Goal: Information Seeking & Learning: Learn about a topic

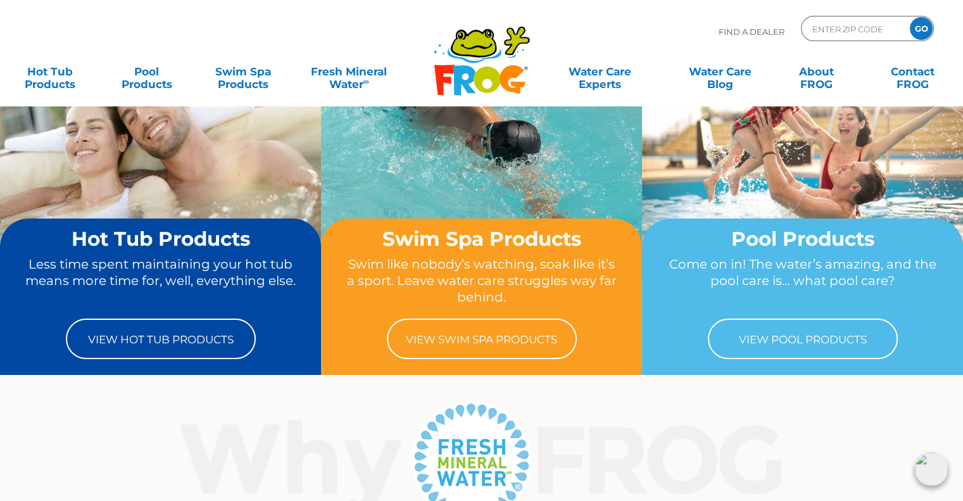
scroll to position [127, 0]
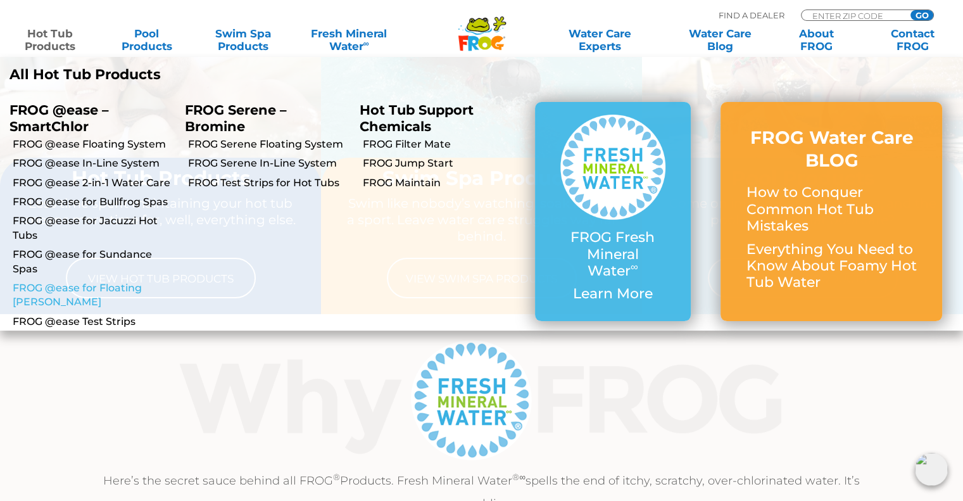
click at [111, 291] on link "FROG @ease for Floating [PERSON_NAME]" at bounding box center [94, 295] width 163 height 28
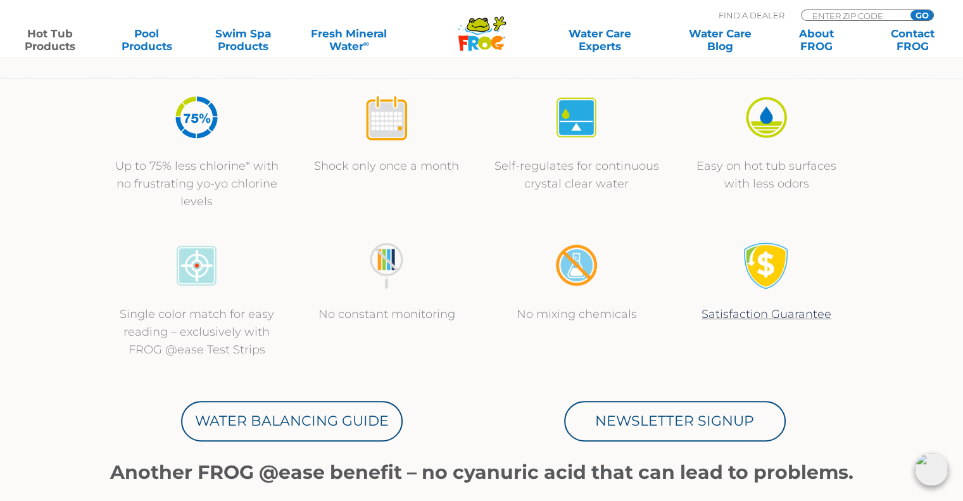
scroll to position [886, 0]
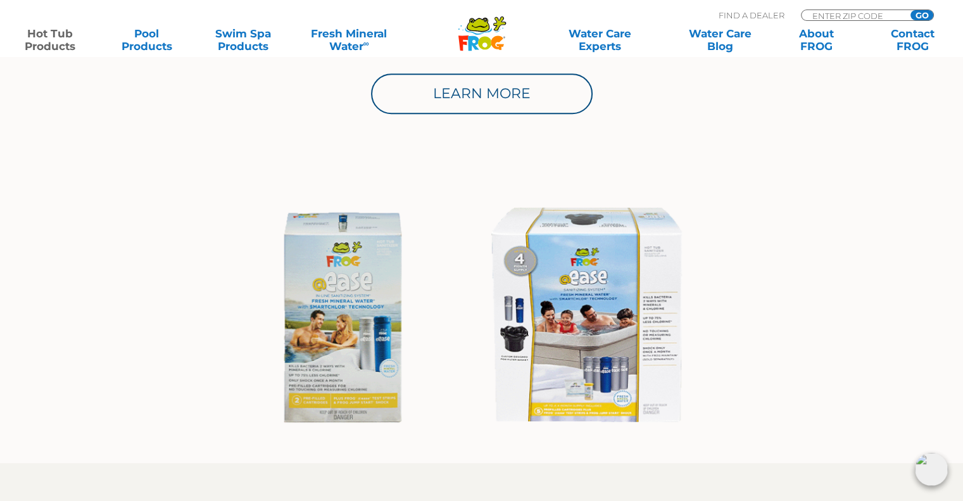
click at [361, 384] on img at bounding box center [481, 317] width 463 height 249
click at [634, 323] on img at bounding box center [481, 317] width 463 height 249
click at [491, 270] on img at bounding box center [481, 317] width 463 height 249
click at [556, 275] on img at bounding box center [481, 317] width 463 height 249
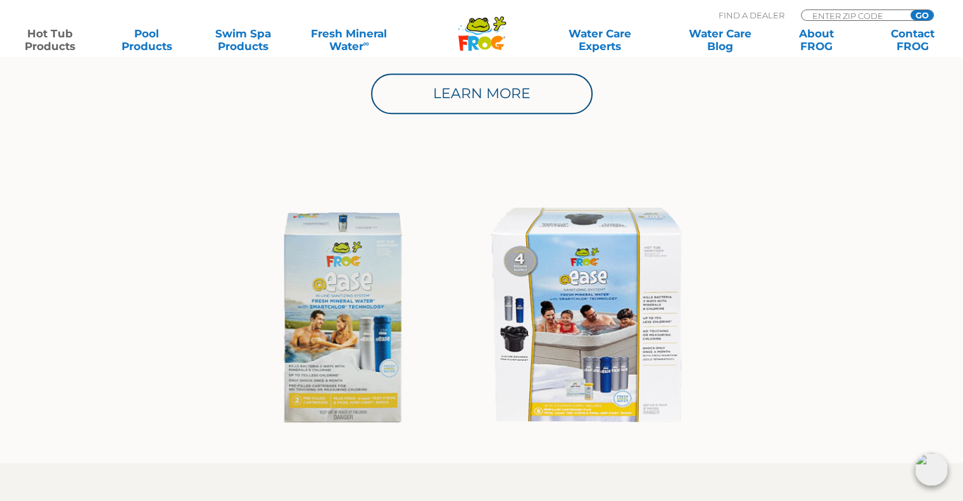
click at [556, 275] on img at bounding box center [481, 317] width 463 height 249
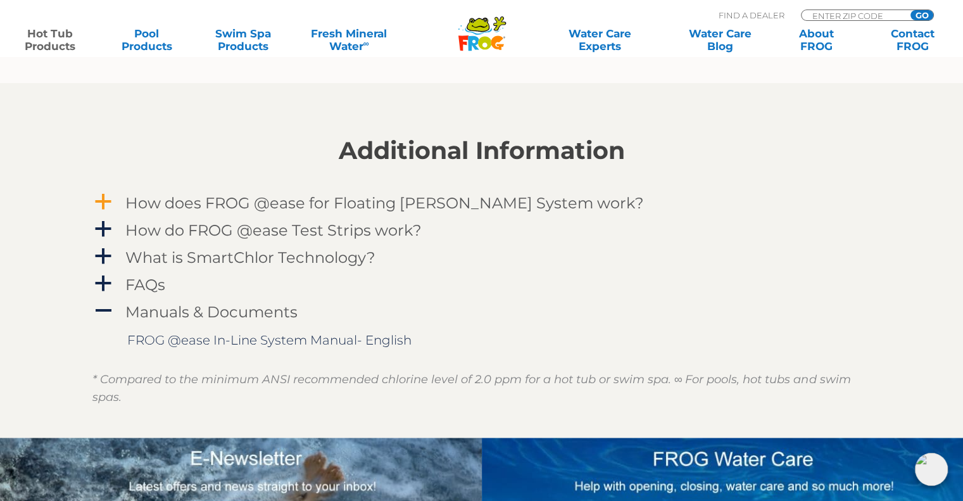
click at [181, 202] on h4 "How does FROG @ease for Floating Weir System work?" at bounding box center [384, 202] width 518 height 17
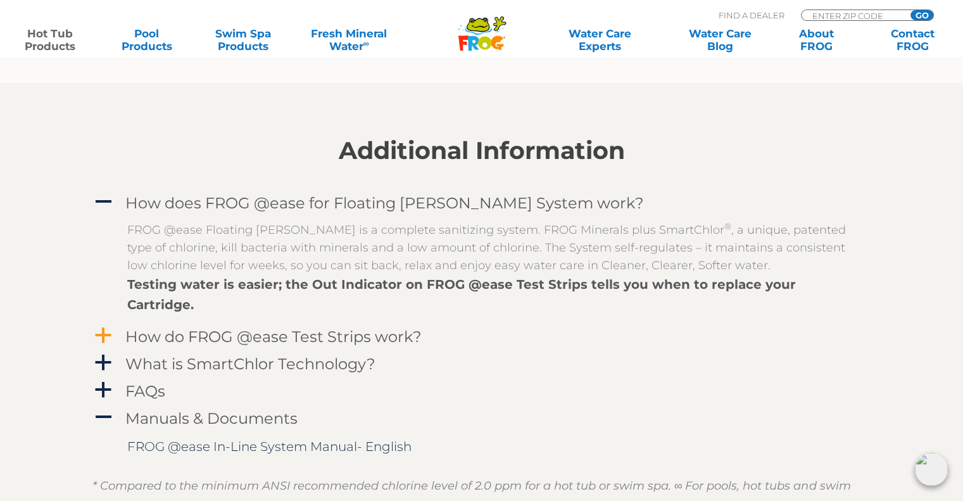
click at [205, 328] on h4 "How do FROG @ease Test Strips work?" at bounding box center [273, 336] width 296 height 17
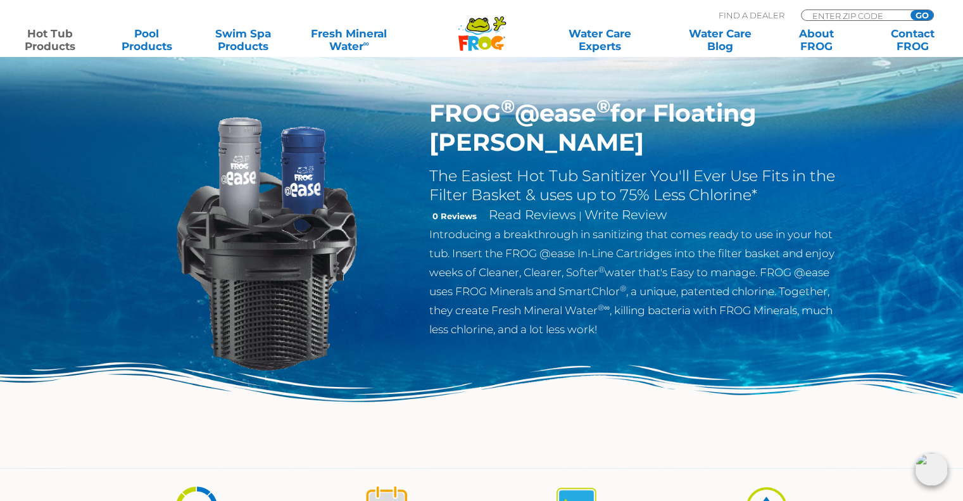
scroll to position [0, 0]
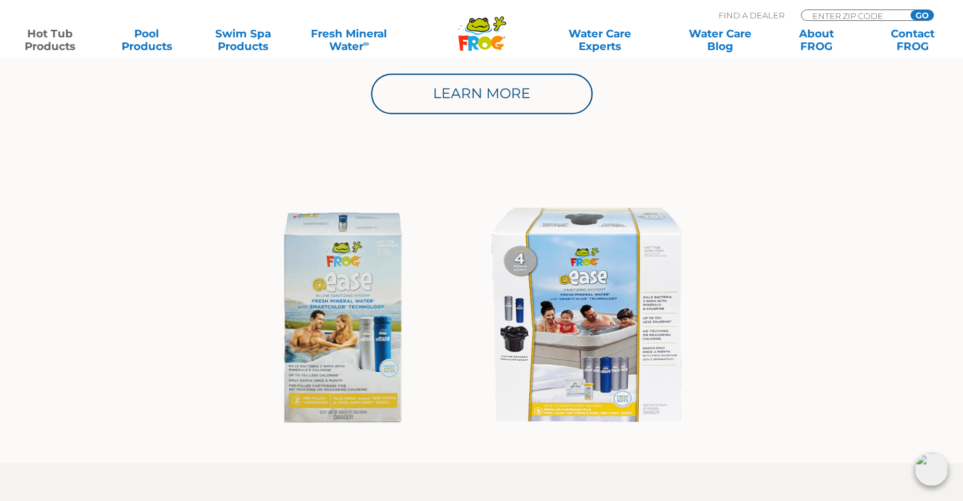
scroll to position [1393, 0]
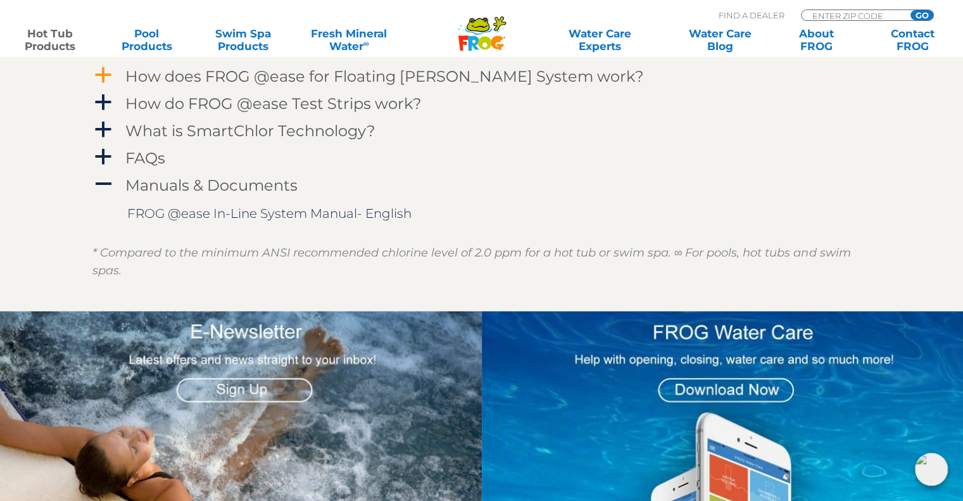
click at [367, 85] on div "How does FROG @ease for Floating [PERSON_NAME] System work?" at bounding box center [453, 76] width 662 height 23
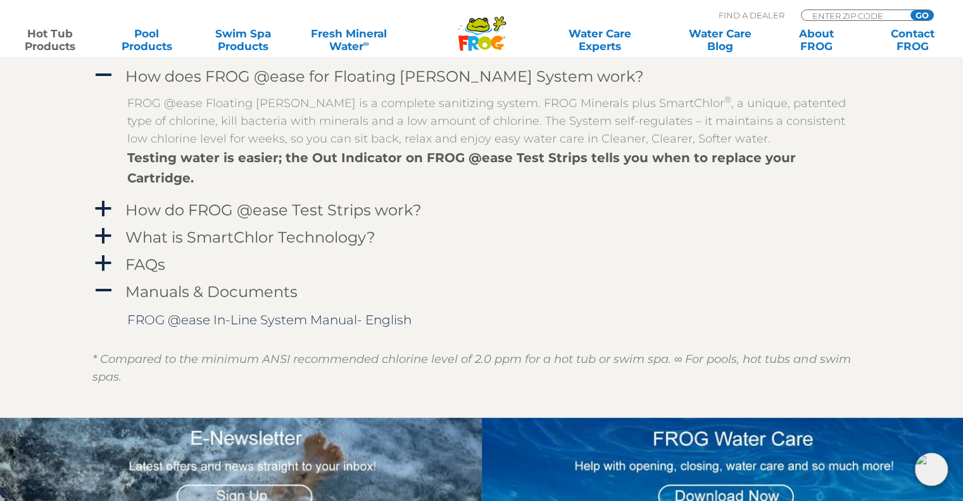
click at [369, 156] on strong "Testing water is easier; the Out Indicator on FROG @ease Test Strips tells you …" at bounding box center [461, 167] width 668 height 35
